Goal: Obtain resource: Obtain resource

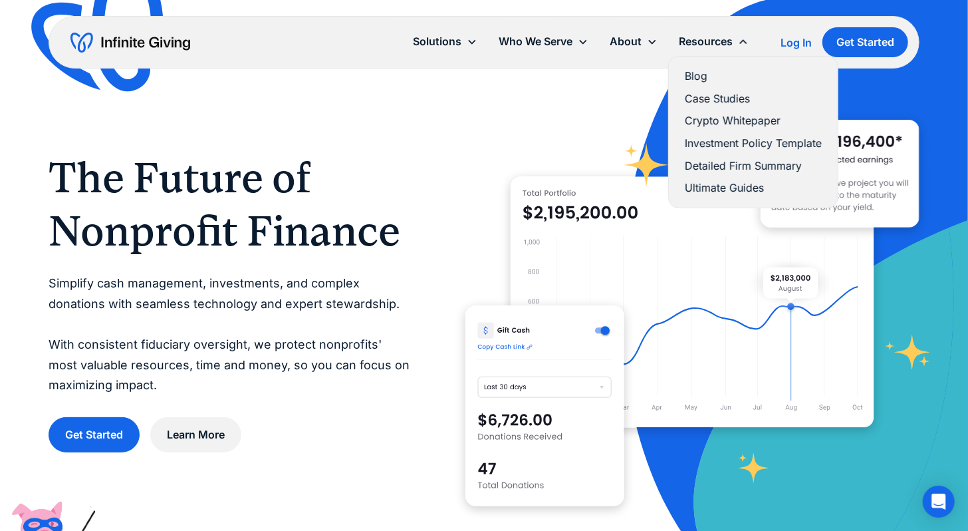
click at [722, 142] on link "Investment Policy Template" at bounding box center [753, 143] width 137 height 18
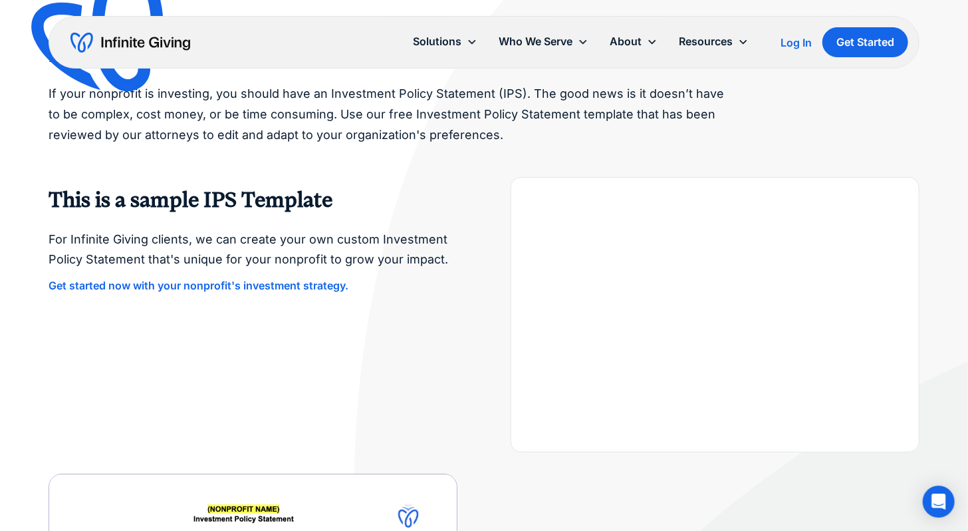
scroll to position [51, 0]
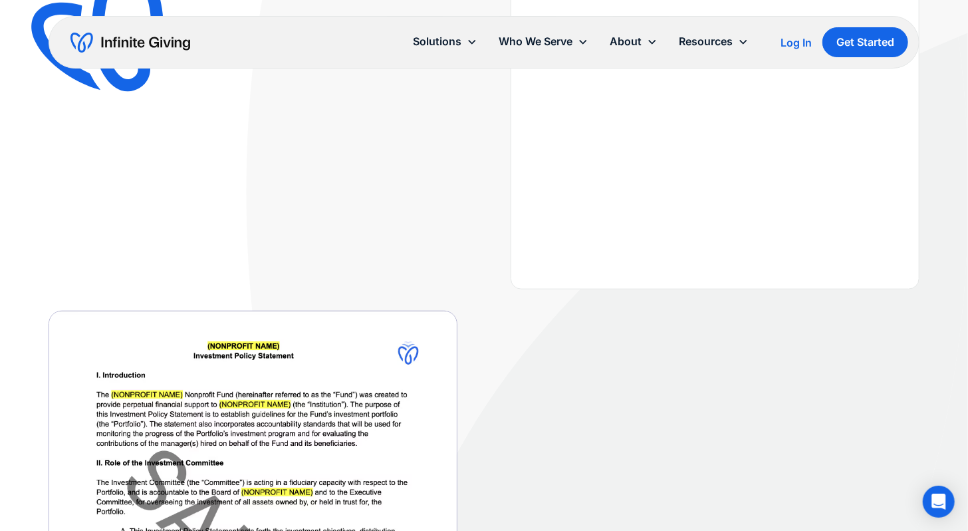
scroll to position [611, 0]
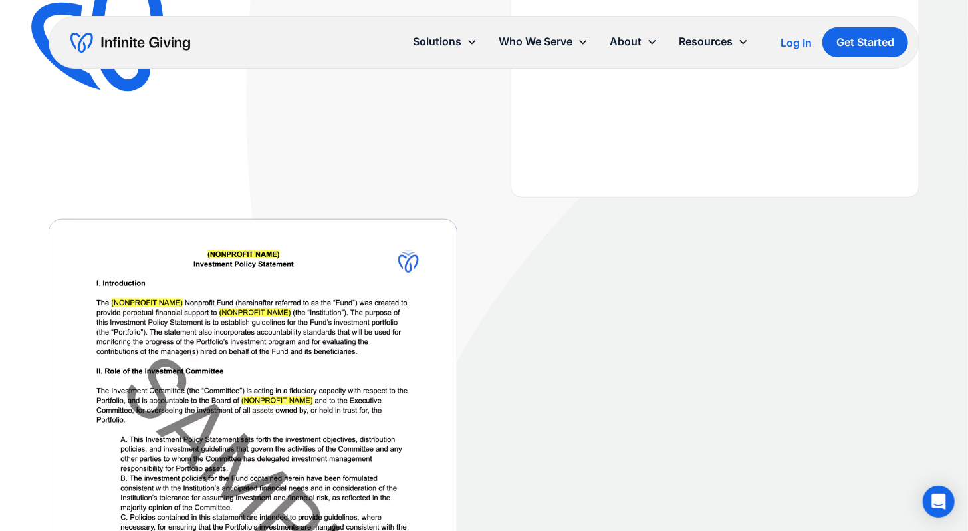
click at [213, 286] on img at bounding box center [253, 484] width 409 height 531
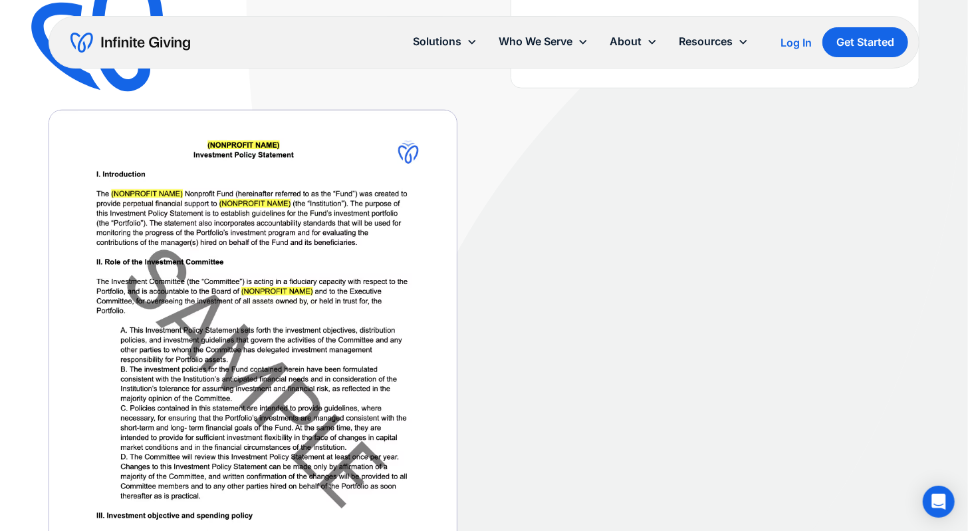
scroll to position [722, 0]
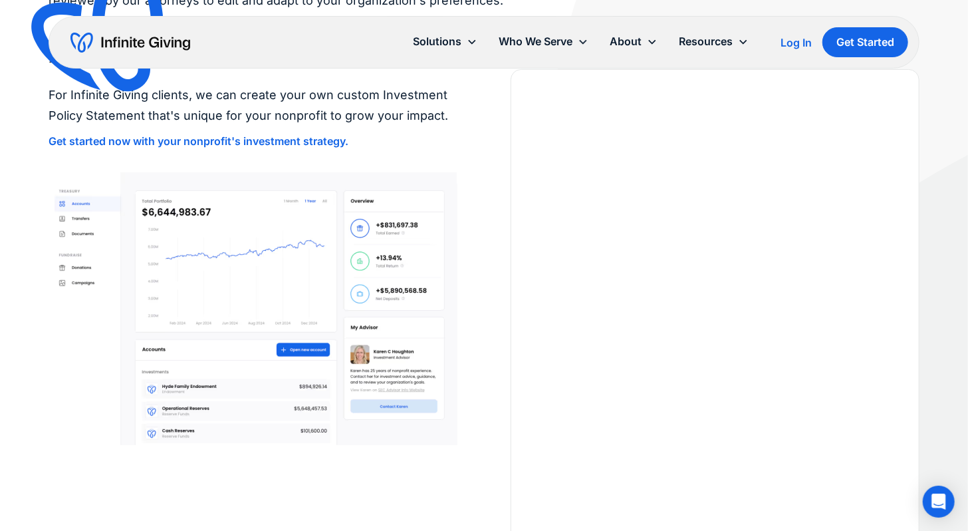
scroll to position [325, 0]
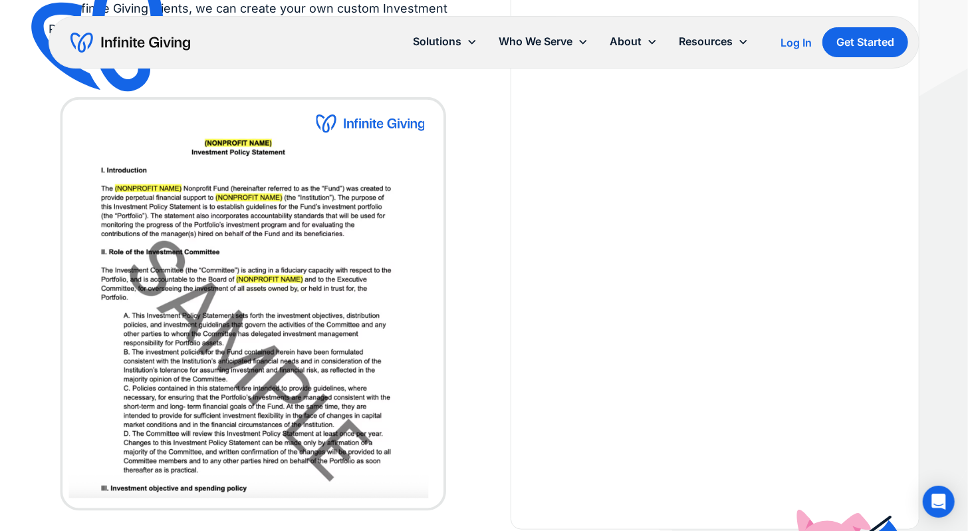
scroll to position [313, 0]
